Goal: Information Seeking & Learning: Learn about a topic

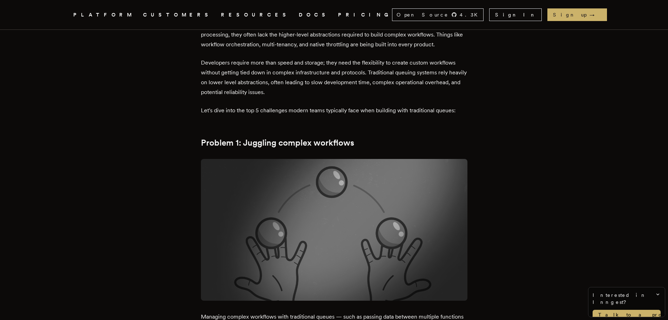
scroll to position [467, 0]
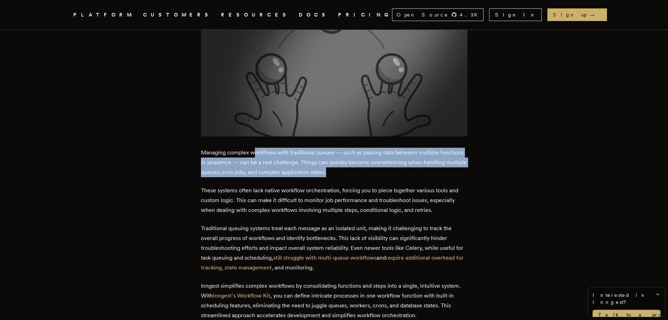
drag, startPoint x: 279, startPoint y: 150, endPoint x: 385, endPoint y: 169, distance: 108.5
click at [385, 169] on p "Managing complex workflows with traditional queues — such as passing data betwe…" at bounding box center [334, 162] width 266 height 29
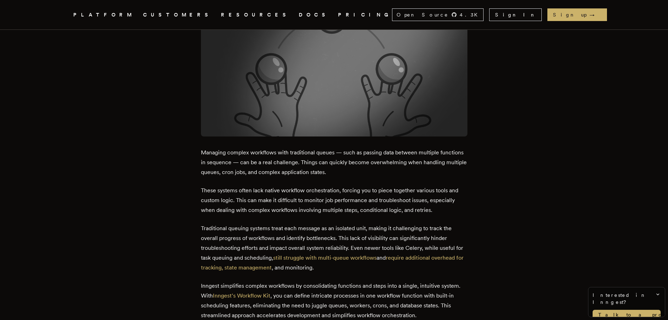
click at [386, 170] on p "Managing complex workflows with traditional queues — such as passing data betwe…" at bounding box center [334, 162] width 266 height 29
drag, startPoint x: 211, startPoint y: 160, endPoint x: 300, endPoint y: 160, distance: 89.7
click at [284, 160] on p "Managing complex workflows with traditional queues — such as passing data betwe…" at bounding box center [334, 162] width 266 height 29
drag, startPoint x: 321, startPoint y: 163, endPoint x: 329, endPoint y: 162, distance: 8.5
click at [321, 163] on p "Managing complex workflows with traditional queues — such as passing data betwe…" at bounding box center [334, 162] width 266 height 29
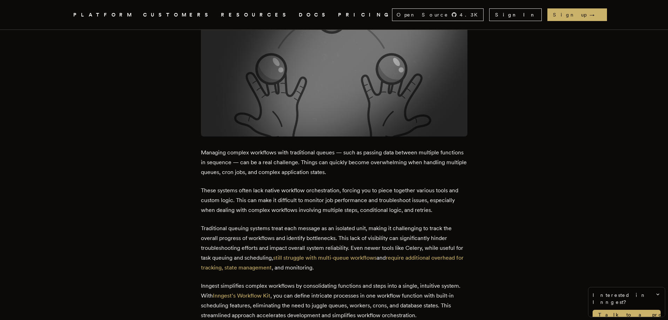
click at [254, 151] on p "Managing complex workflows with traditional queues — such as passing data betwe…" at bounding box center [334, 162] width 266 height 29
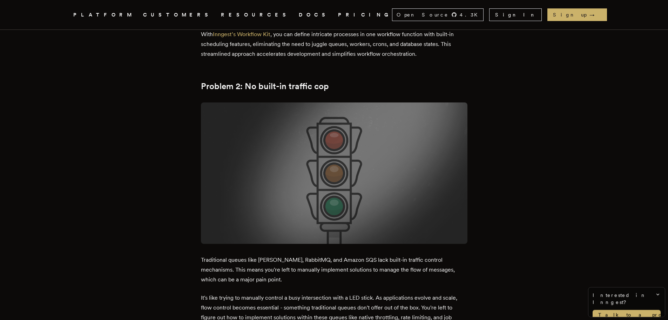
scroll to position [732, 0]
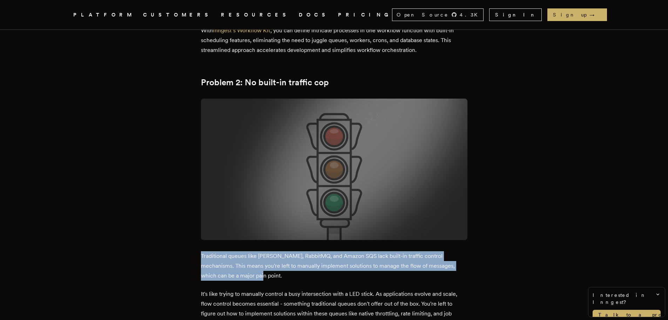
drag, startPoint x: 250, startPoint y: 272, endPoint x: 174, endPoint y: 242, distance: 81.9
click at [204, 252] on p "Traditional queues like Kafka, RabbitMQ, and Amazon SQS lack built-in traffic c…" at bounding box center [334, 265] width 266 height 29
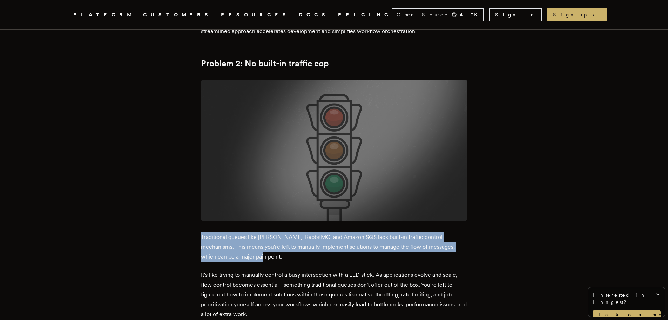
scroll to position [763, 0]
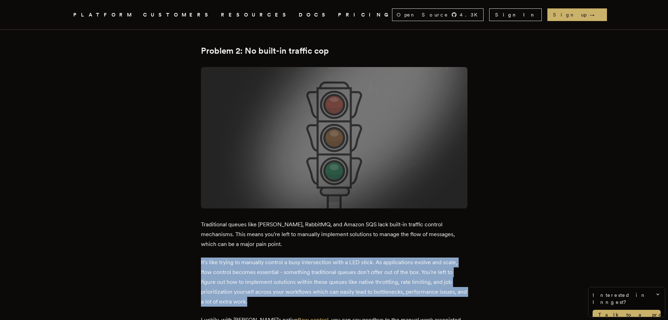
drag, startPoint x: 268, startPoint y: 302, endPoint x: 183, endPoint y: 252, distance: 99.4
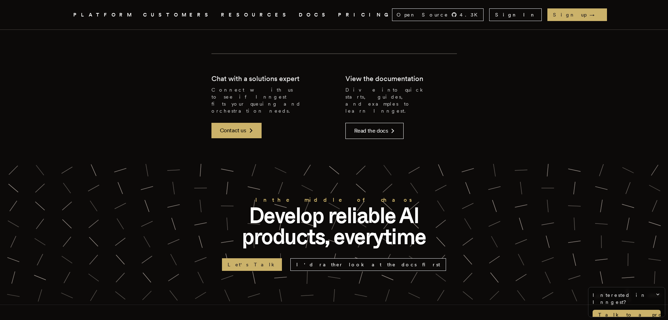
scroll to position [2574, 0]
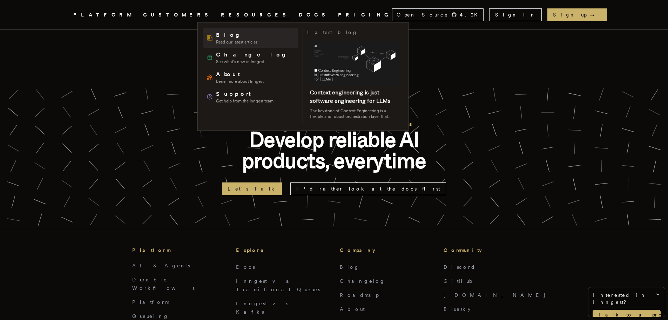
click at [217, 34] on span "Blog" at bounding box center [236, 35] width 41 height 8
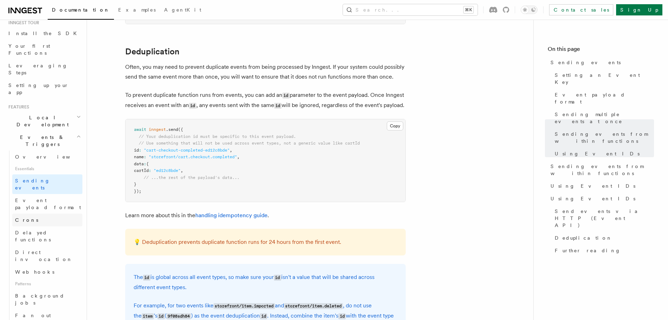
scroll to position [84, 0]
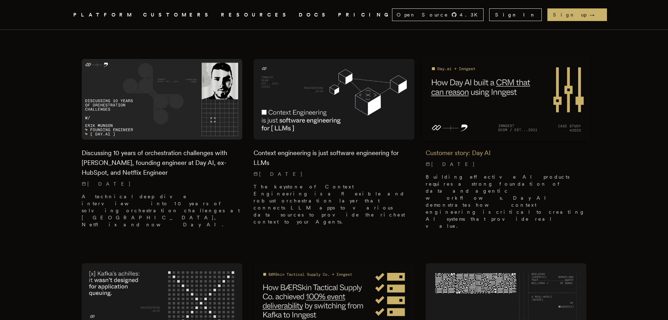
scroll to position [196, 0]
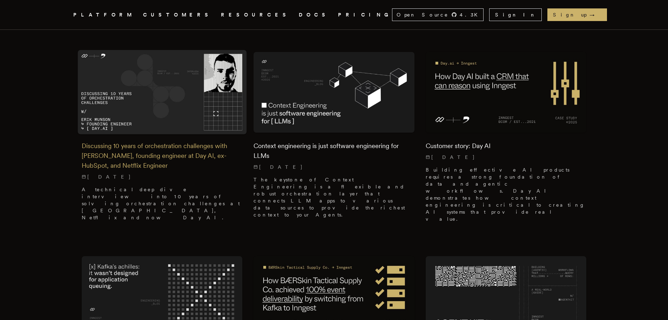
click at [203, 148] on h2 "Discussing 10 years of orchestration challenges with [PERSON_NAME], founding en…" at bounding box center [162, 155] width 161 height 29
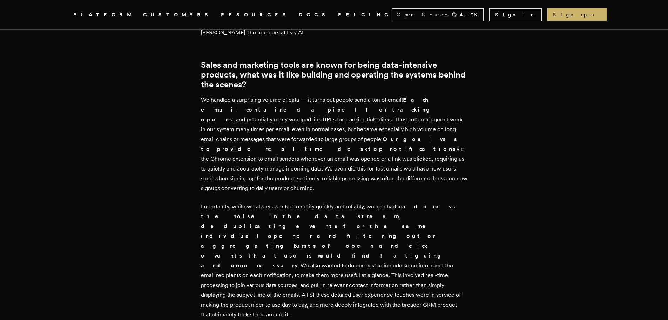
scroll to position [631, 0]
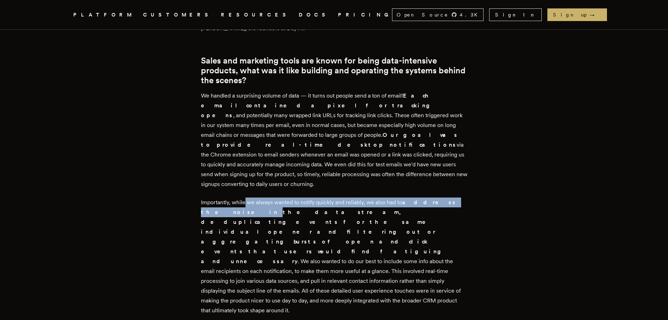
drag, startPoint x: 248, startPoint y: 173, endPoint x: 464, endPoint y: 176, distance: 215.9
click at [464, 197] on p "Importantly, while we always wanted to notify quickly and reliably, we also had…" at bounding box center [334, 256] width 266 height 118
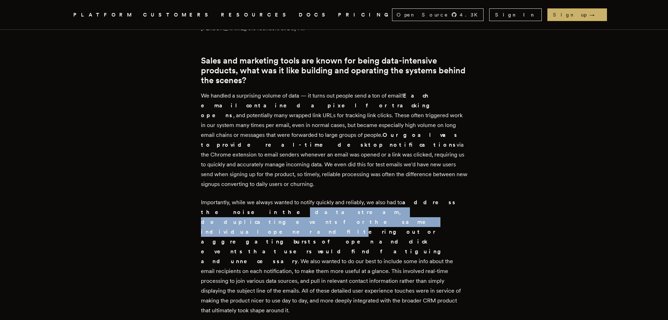
drag, startPoint x: 212, startPoint y: 184, endPoint x: 399, endPoint y: 185, distance: 186.8
click at [399, 199] on strong "address the noise in the data stream, deduplicating events for the same individ…" at bounding box center [328, 232] width 255 height 66
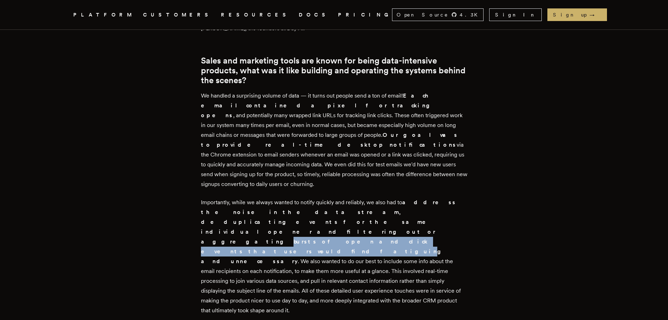
drag, startPoint x: 198, startPoint y: 193, endPoint x: 359, endPoint y: 193, distance: 160.8
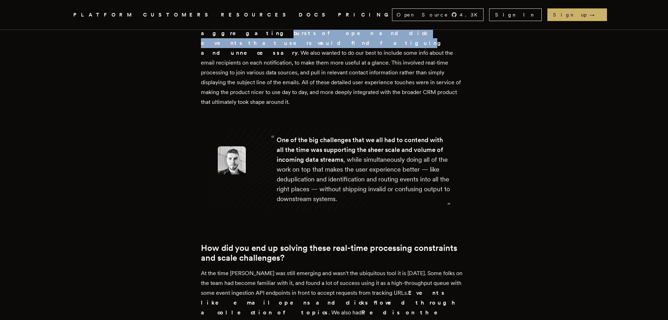
scroll to position [870, 0]
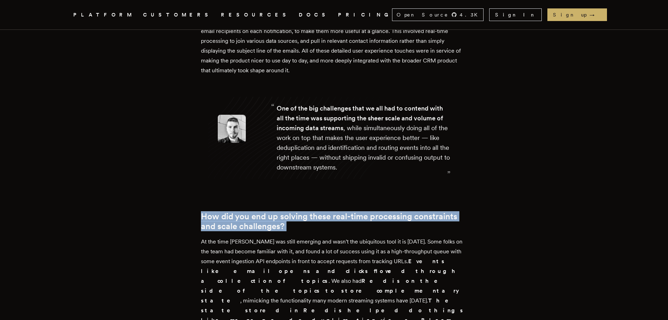
drag, startPoint x: 257, startPoint y: 162, endPoint x: 197, endPoint y: 150, distance: 61.4
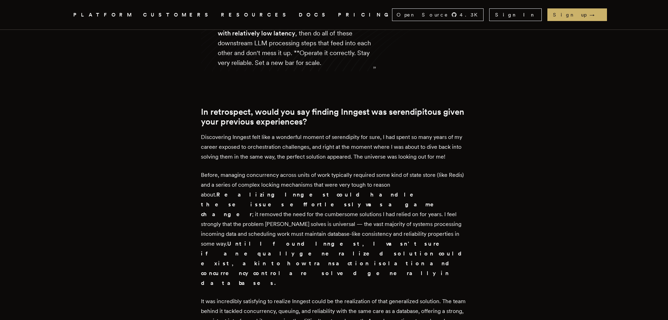
scroll to position [2769, 0]
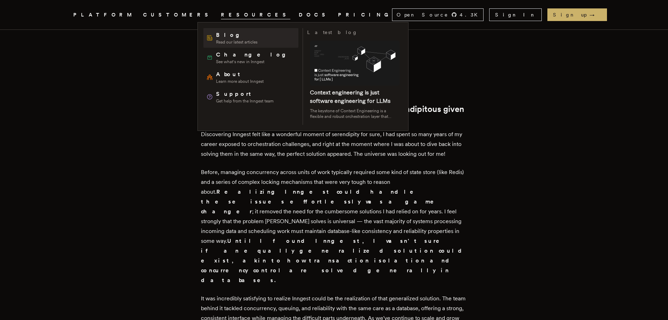
click at [216, 35] on div "Blog Read our latest articles" at bounding box center [231, 38] width 51 height 14
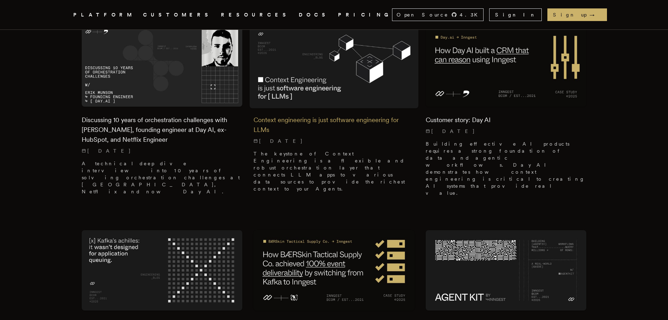
scroll to position [221, 0]
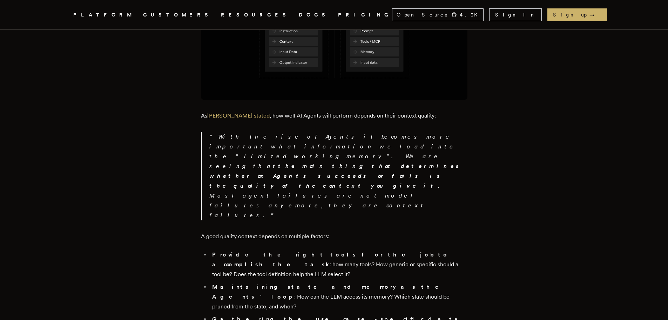
scroll to position [530, 0]
